Goal: Find specific page/section: Find specific page/section

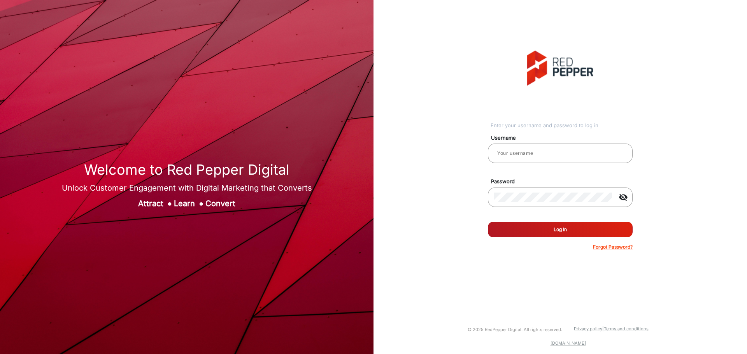
type input "[PERSON_NAME]"
click at [546, 230] on button "Log In" at bounding box center [560, 230] width 145 height 16
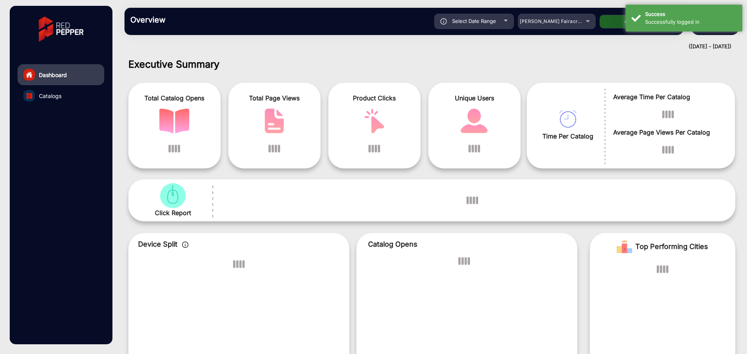
scroll to position [6, 0]
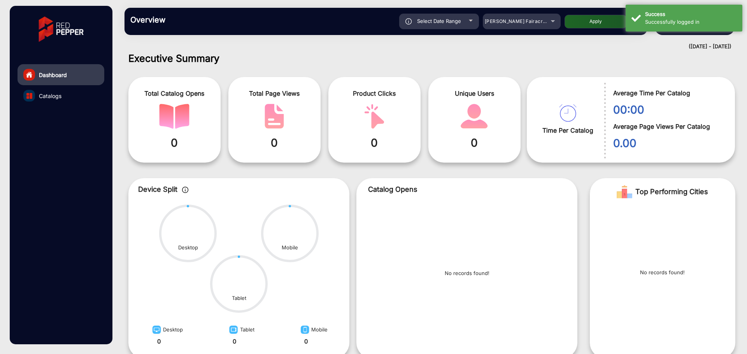
click at [594, 46] on div "([DATE] - [DATE])" at bounding box center [424, 47] width 615 height 8
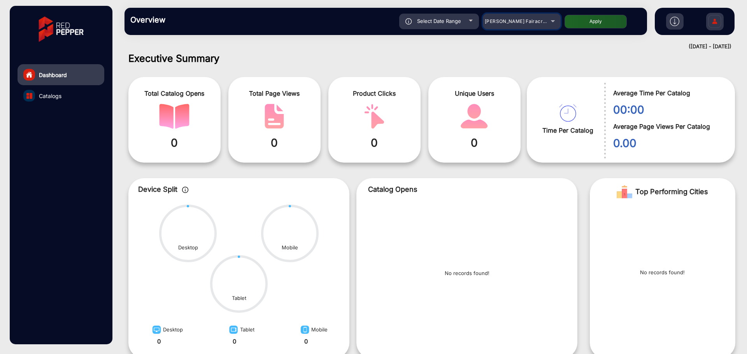
click at [517, 25] on div "[PERSON_NAME] Fairacre Farms" at bounding box center [516, 21] width 62 height 9
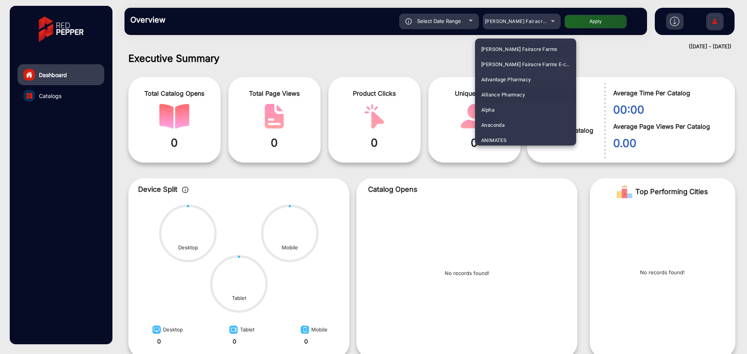
click at [515, 96] on span "Alliance Pharmacy" at bounding box center [503, 94] width 44 height 15
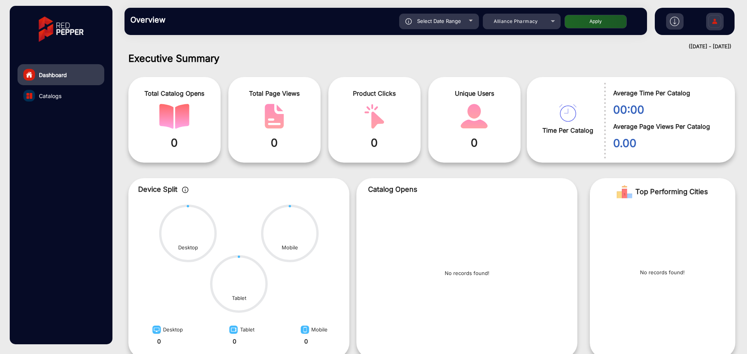
click at [599, 22] on button "Apply" at bounding box center [596, 22] width 62 height 14
type input "[DATE]"
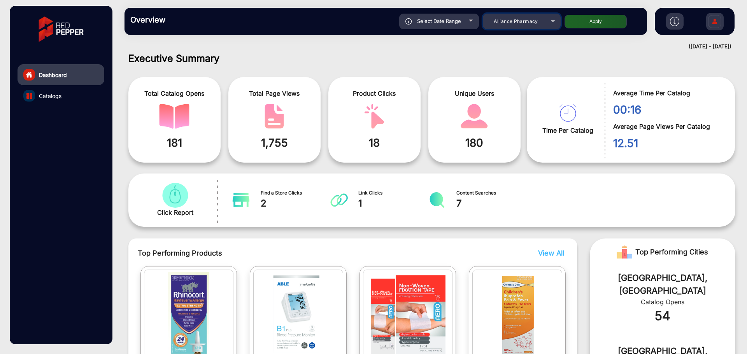
click at [519, 25] on div "Alliance Pharmacy" at bounding box center [516, 21] width 62 height 9
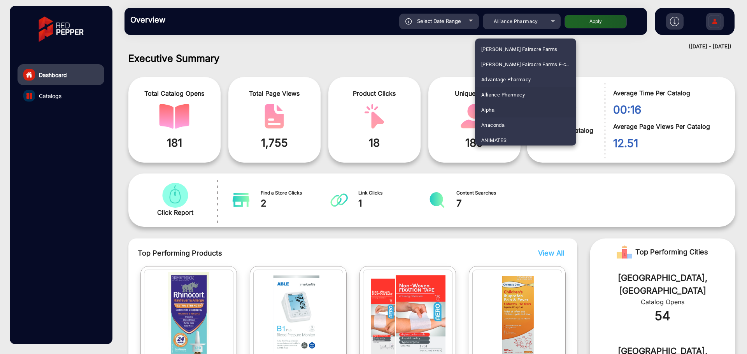
click at [496, 114] on mat-option "Alpha" at bounding box center [525, 109] width 101 height 15
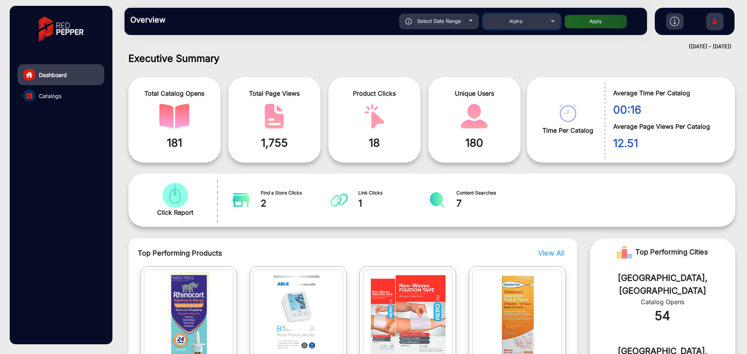
click at [527, 21] on div "Alpha" at bounding box center [516, 21] width 62 height 9
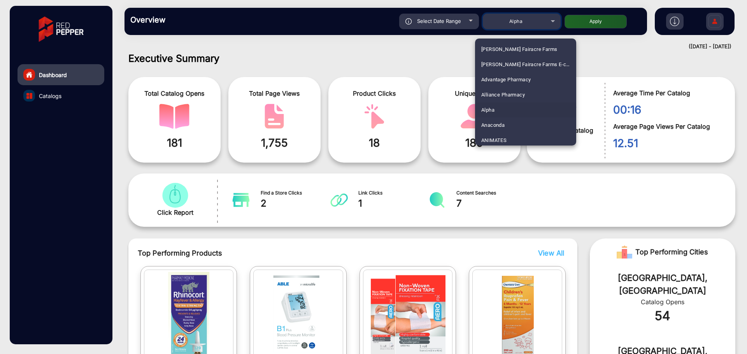
scroll to position [93, 0]
click at [493, 94] on span "Arhaus" at bounding box center [489, 92] width 16 height 15
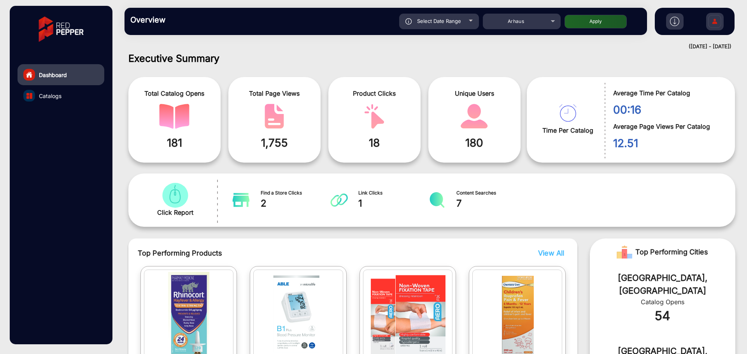
click at [593, 26] on button "Apply" at bounding box center [596, 22] width 62 height 14
type input "[DATE]"
